Goal: Check status

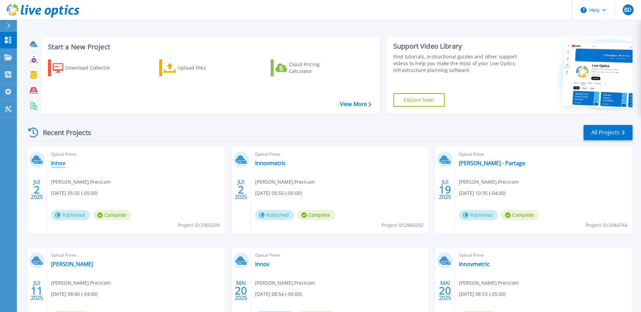
click at [63, 165] on link "Innov" at bounding box center [58, 163] width 14 height 7
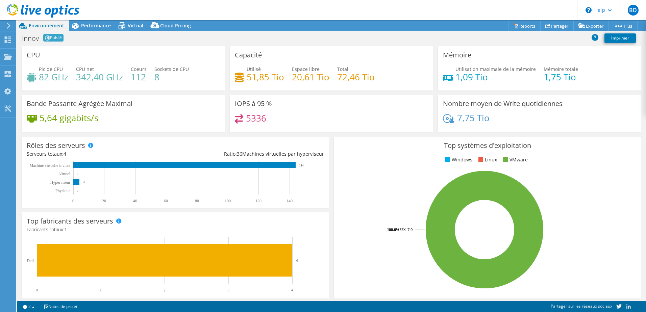
select select "USD"
click at [130, 25] on span "Virtual" at bounding box center [136, 25] width 16 height 6
